Goal: Consume media (video, audio): Consume media (video, audio)

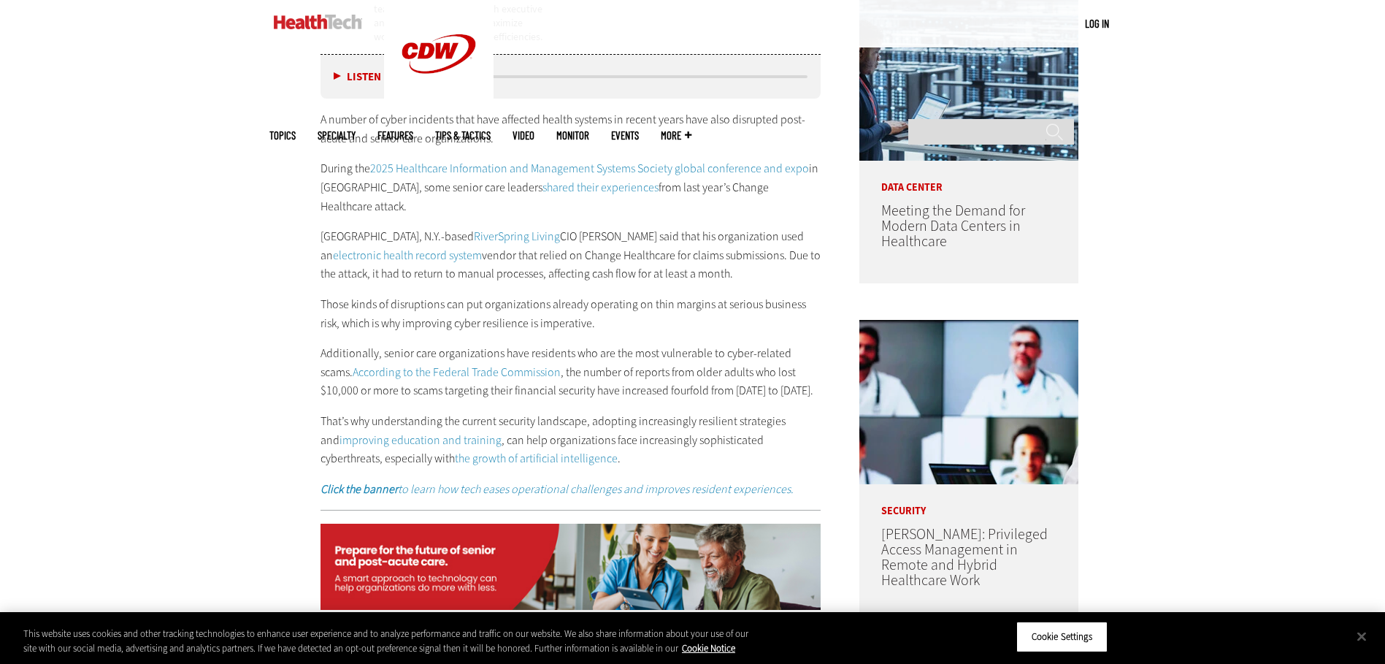
scroll to position [956, 0]
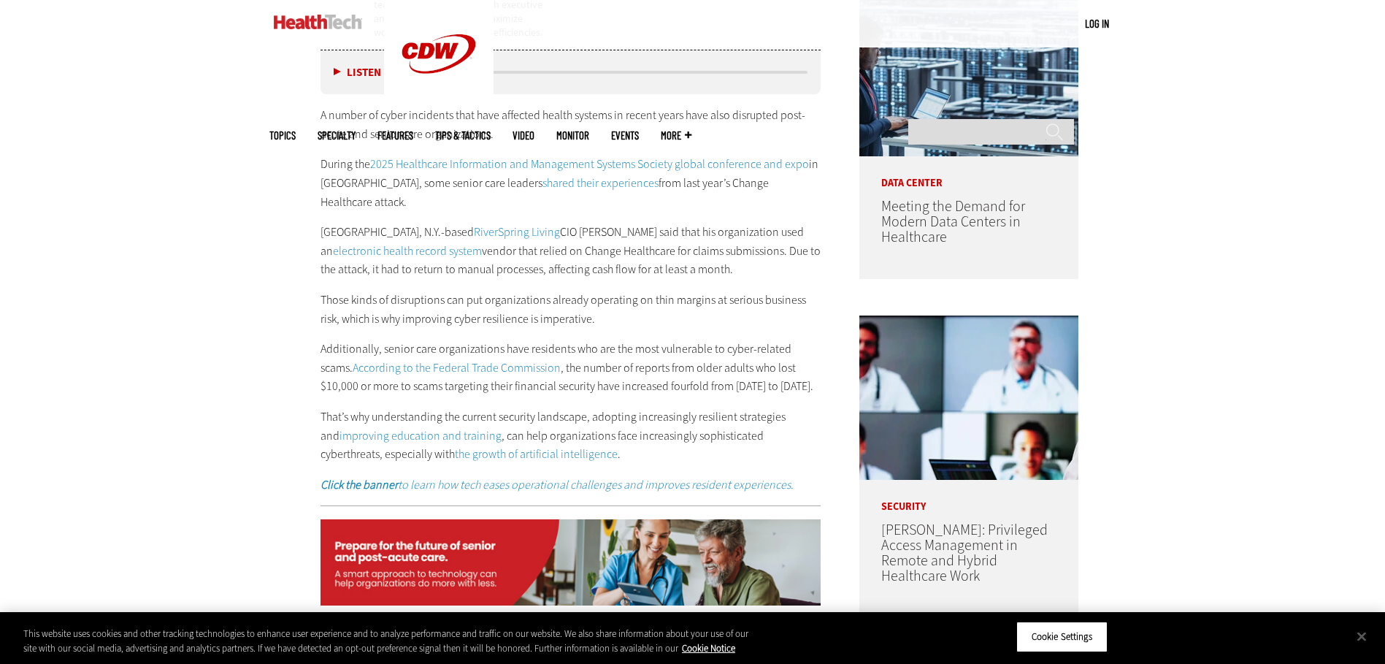
click at [329, 72] on div "Listen Pause 05:33" at bounding box center [570, 72] width 501 height 44
click at [337, 72] on button "Listen" at bounding box center [357, 72] width 47 height 11
click at [335, 72] on button "Pause" at bounding box center [356, 72] width 45 height 11
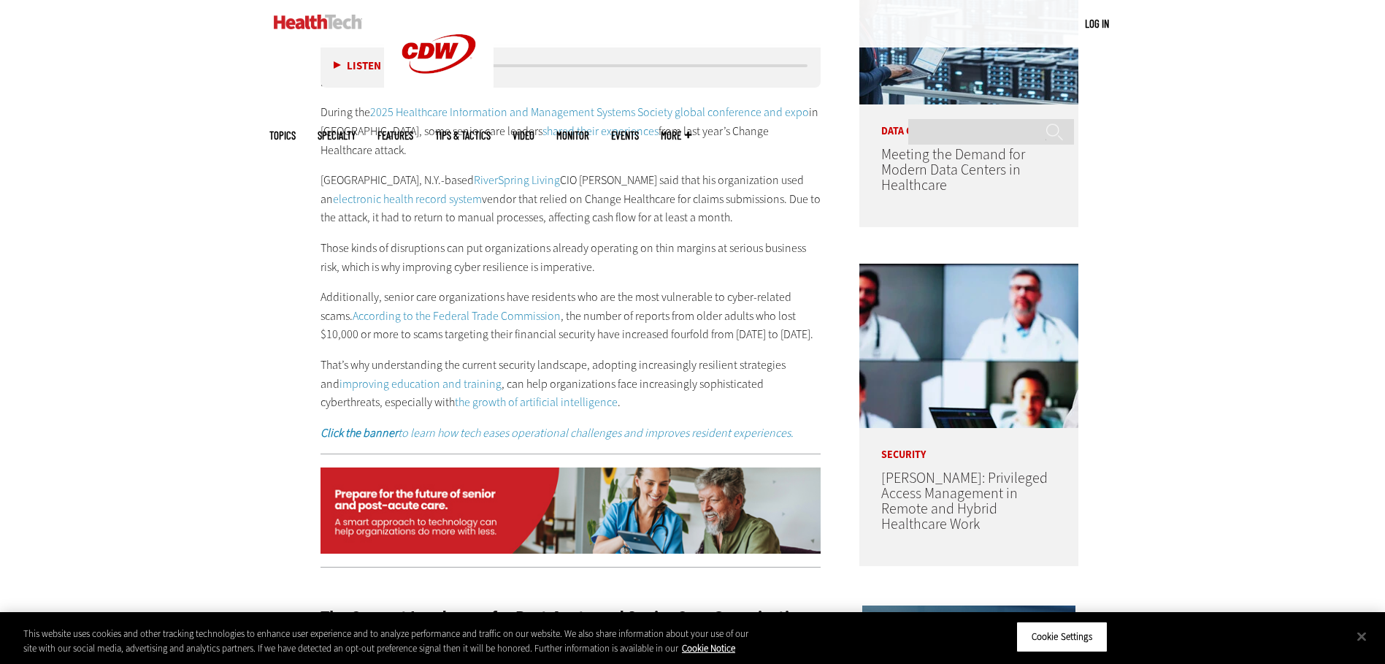
scroll to position [1025, 0]
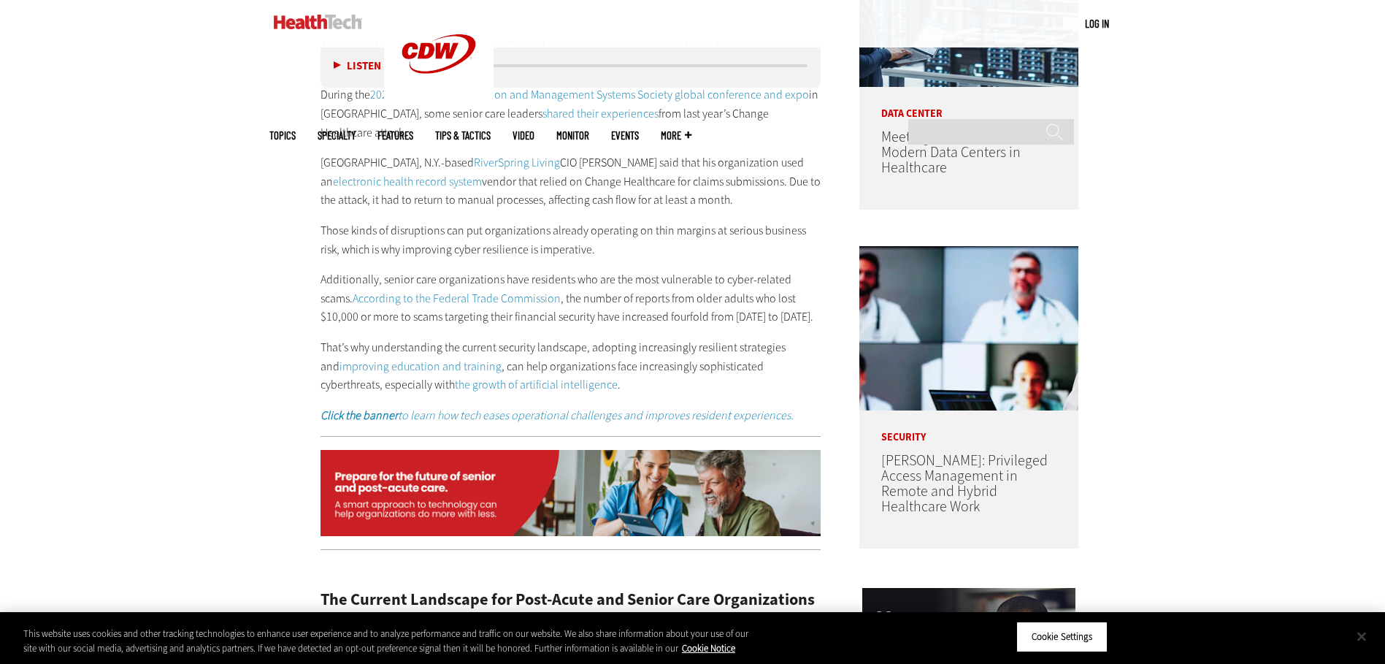
click at [1364, 634] on button "Close" at bounding box center [1361, 636] width 32 height 32
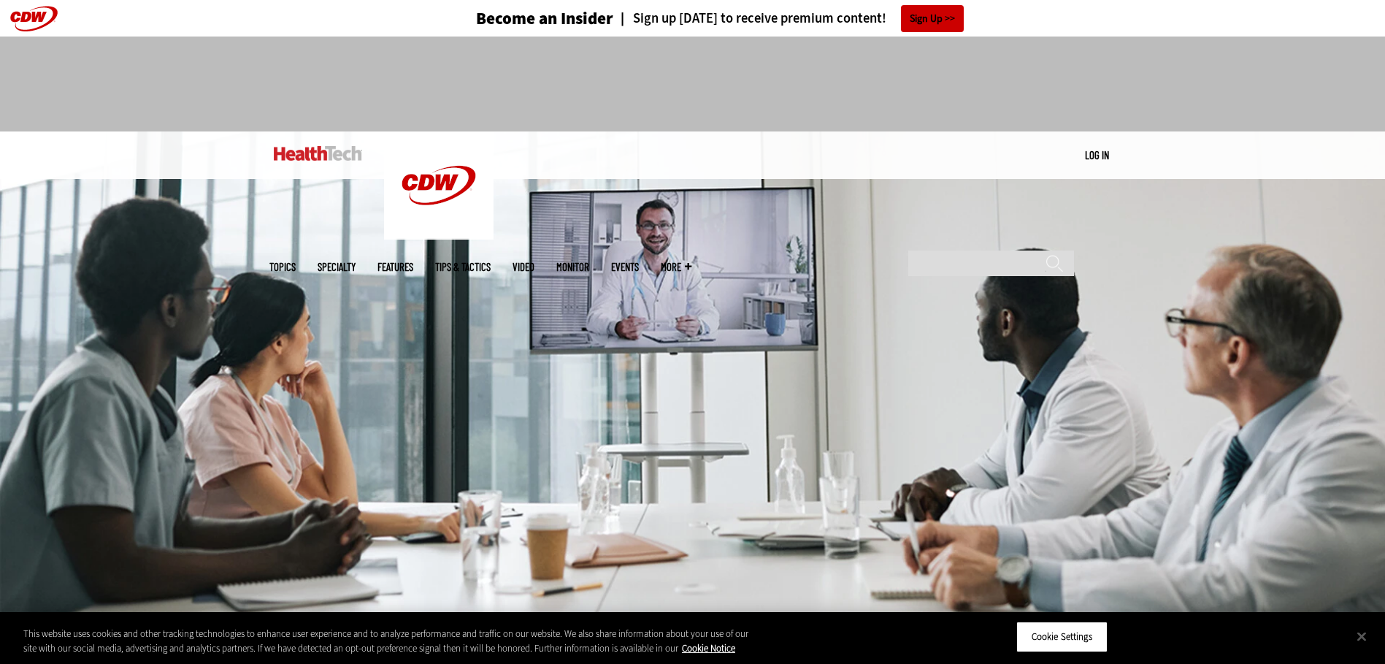
drag, startPoint x: 1334, startPoint y: 253, endPoint x: 1336, endPoint y: 213, distance: 39.4
click at [1334, 253] on img at bounding box center [692, 371] width 1385 height 481
drag, startPoint x: 1384, startPoint y: 82, endPoint x: 1388, endPoint y: 112, distance: 29.5
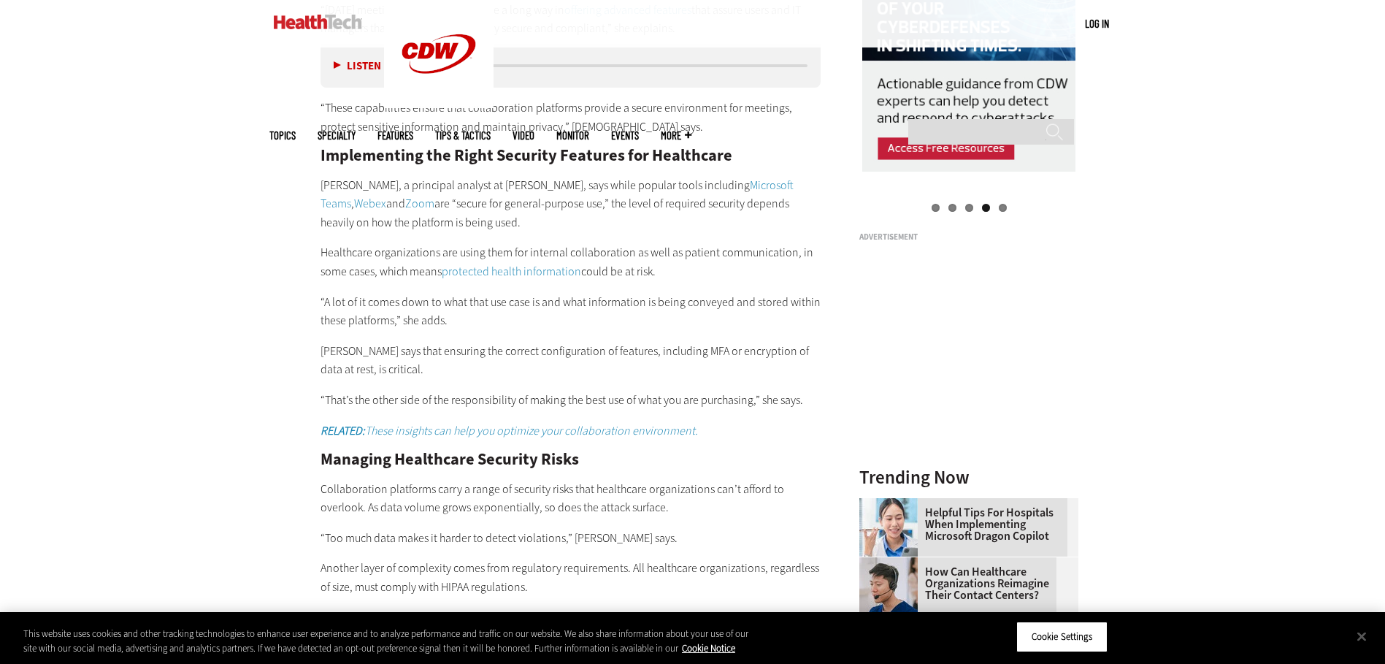
scroll to position [1698, 0]
